Goal: Transaction & Acquisition: Book appointment/travel/reservation

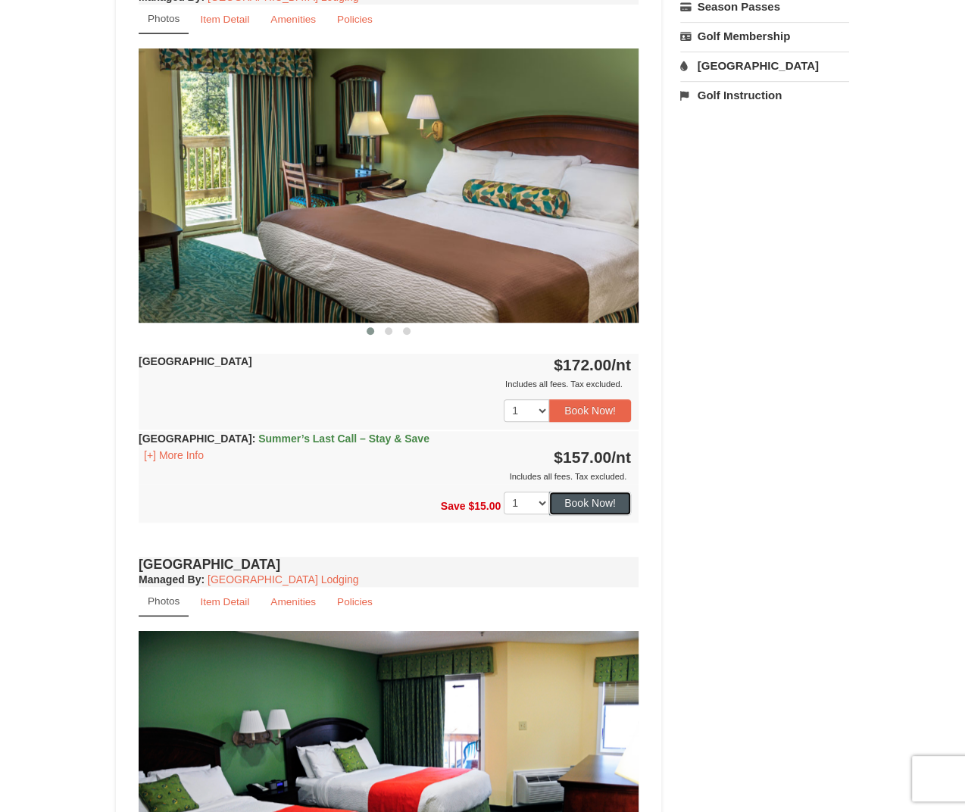
click at [577, 497] on button "Book Now!" at bounding box center [590, 503] width 82 height 23
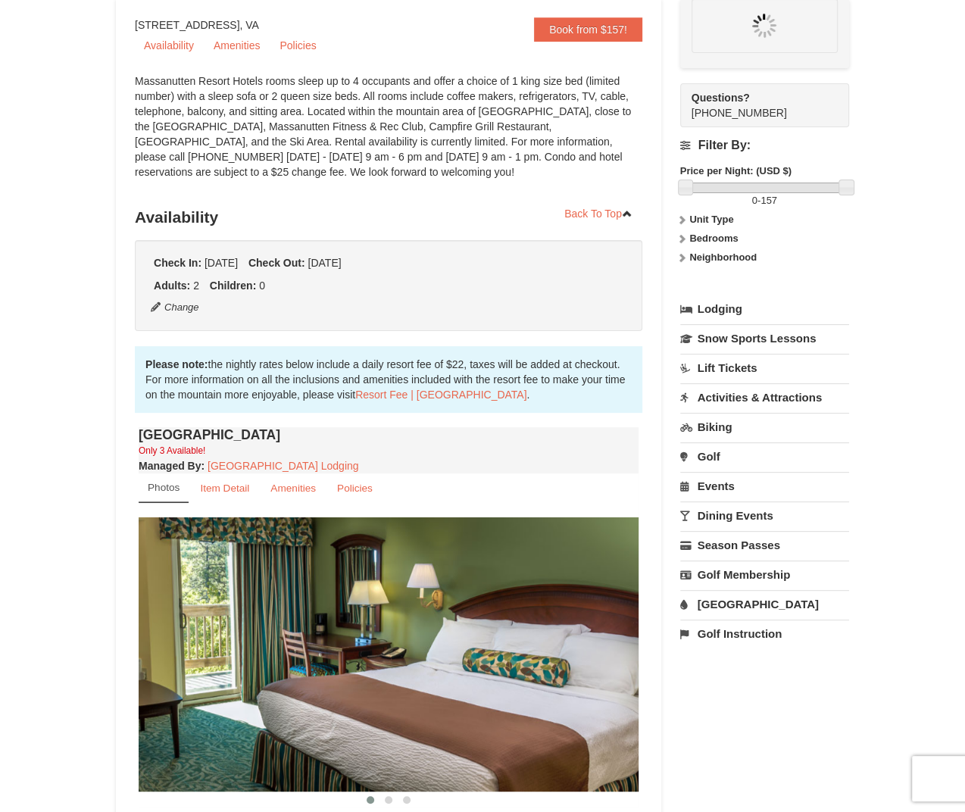
scroll to position [133, 0]
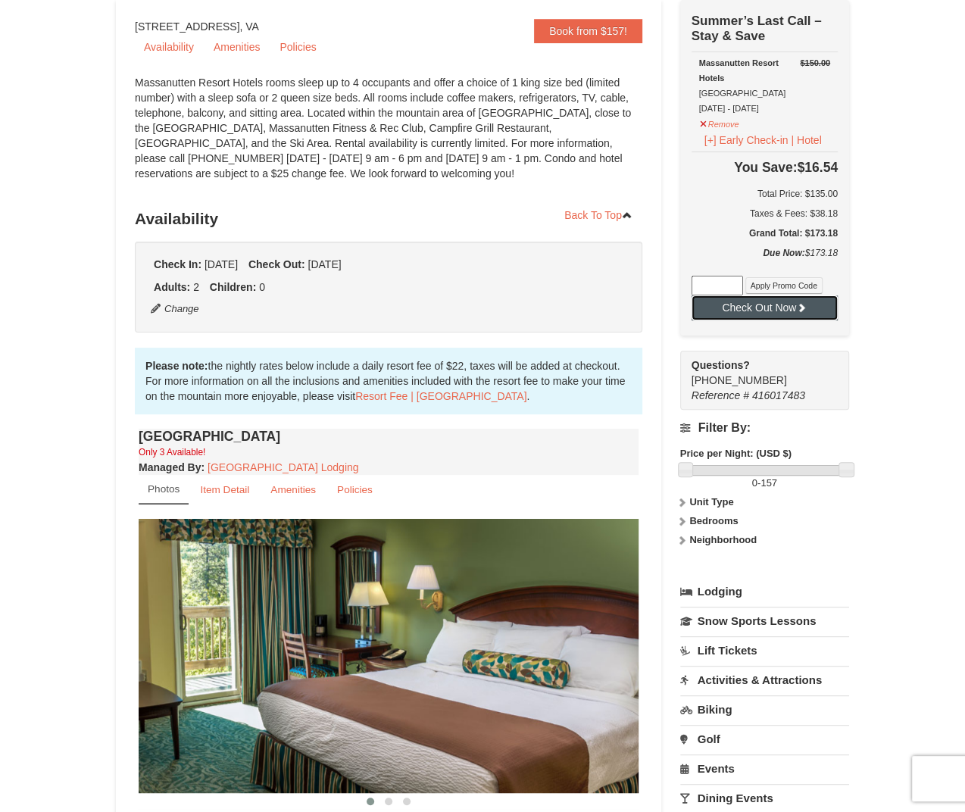
click at [744, 303] on button "Check Out Now" at bounding box center [765, 307] width 146 height 24
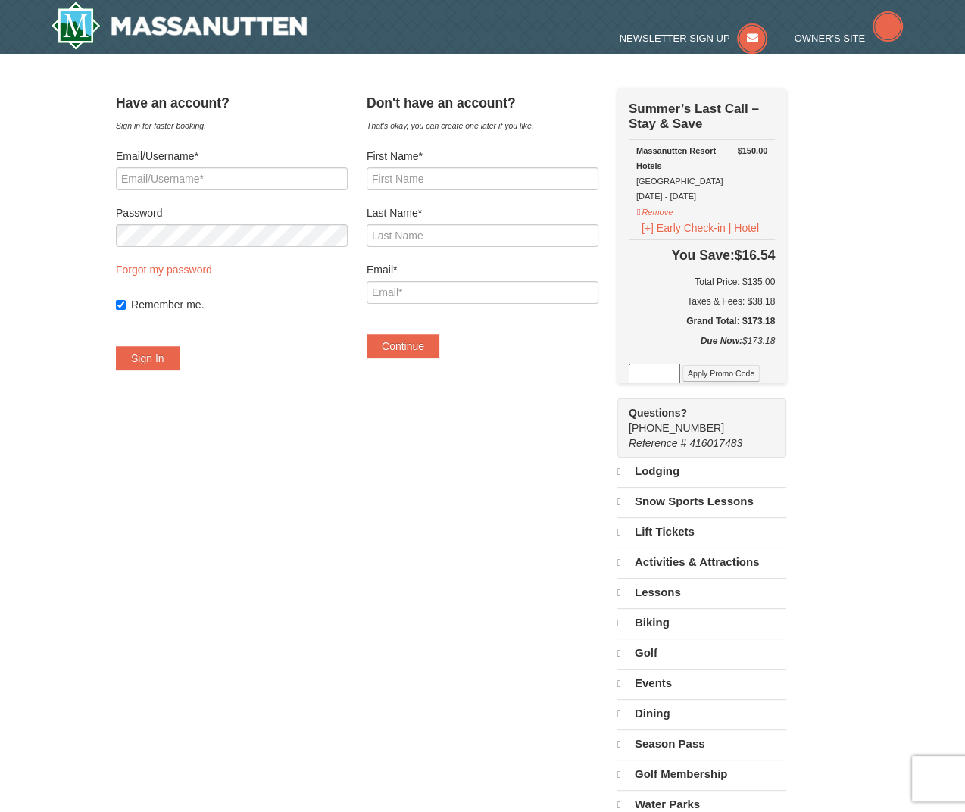
select select "9"
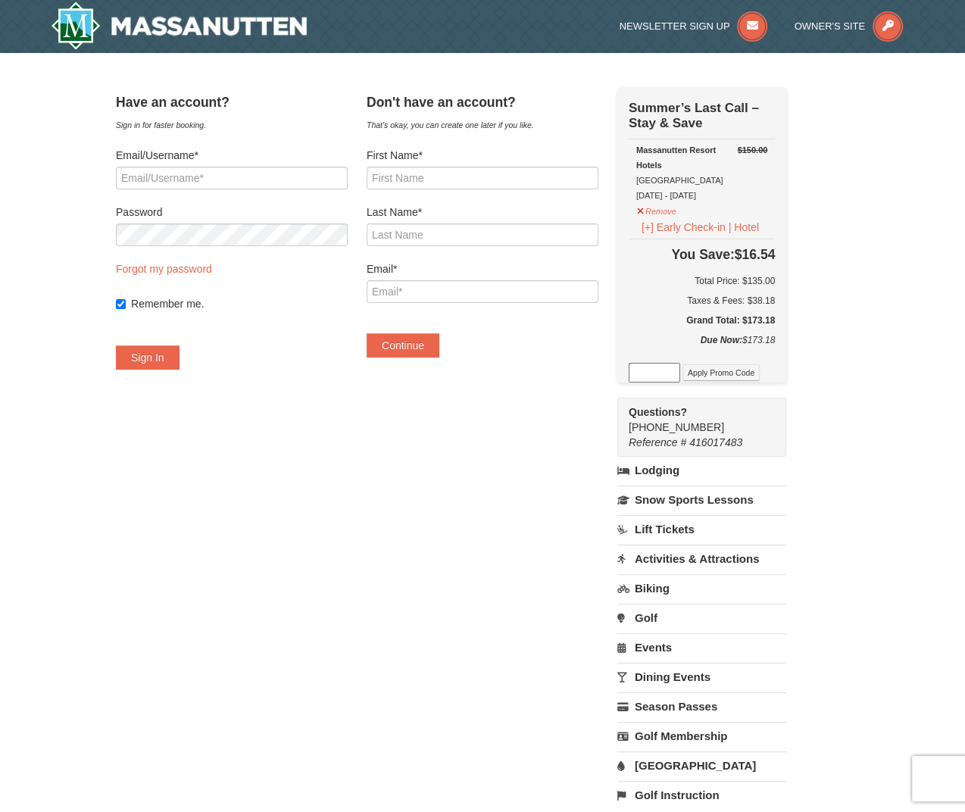
click at [903, 258] on div "× Have an account? Sign in for faster booking. Email/Username* Password Forgot …" at bounding box center [482, 455] width 965 height 805
